Goal: Information Seeking & Learning: Learn about a topic

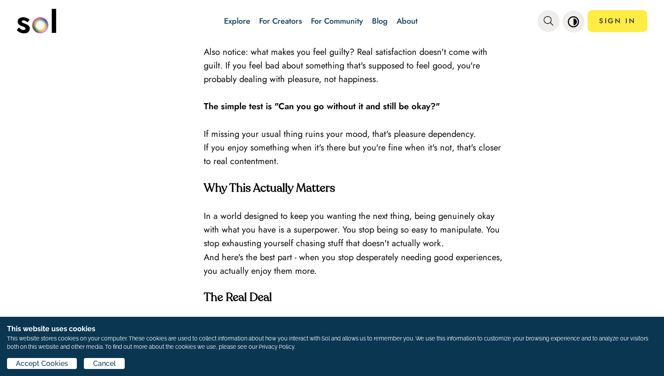
scroll to position [1141, 0]
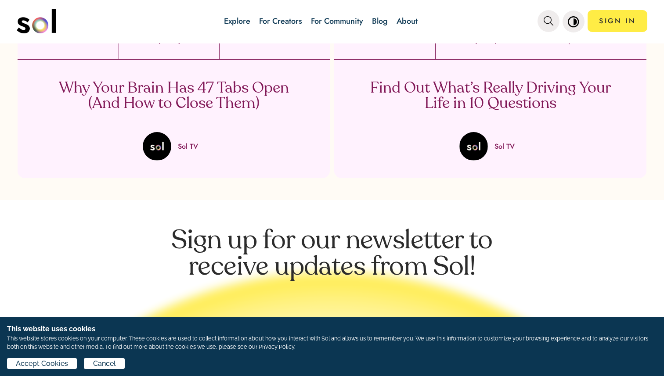
scroll to position [1653, 0]
click at [177, 91] on p "Why Your Brain Has 47 Tabs Open (And How to Close Them)" at bounding box center [173, 95] width 259 height 31
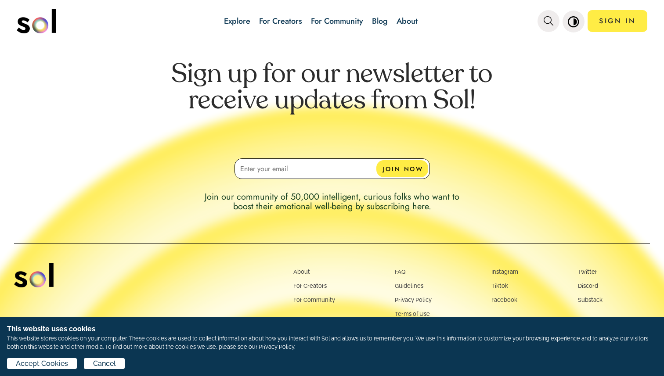
scroll to position [2454, 0]
